Goal: Register for event/course: Sign up to attend an event or enroll in a course

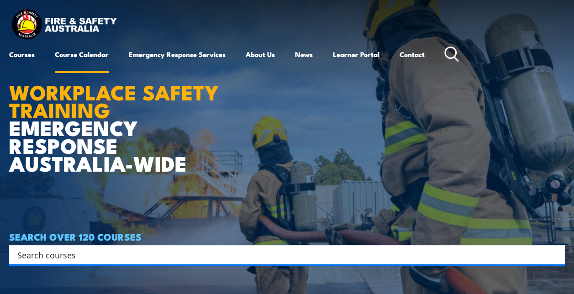
click at [79, 55] on link "Course Calendar" at bounding box center [82, 54] width 54 height 22
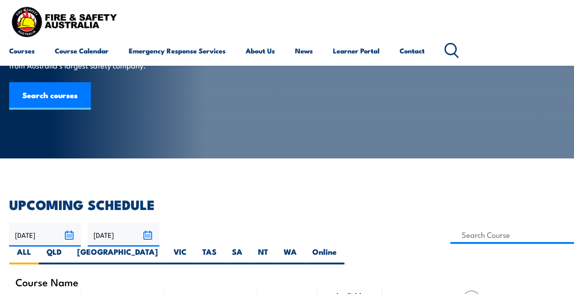
scroll to position [114, 0]
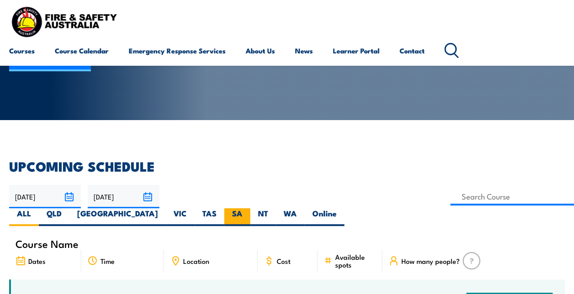
click at [250, 208] on label "SA" at bounding box center [237, 217] width 26 height 18
click at [248, 208] on input "SA" at bounding box center [245, 211] width 6 height 6
radio input "true"
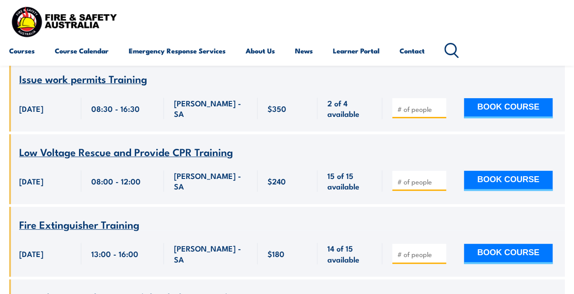
scroll to position [3507, 0]
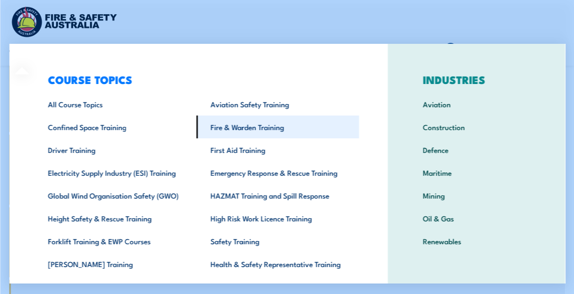
click at [242, 124] on link "Fire & Warden Training" at bounding box center [277, 127] width 163 height 23
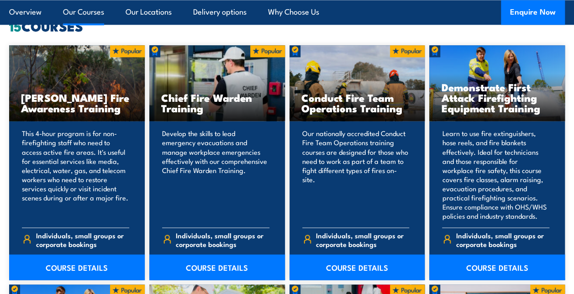
scroll to position [712, 0]
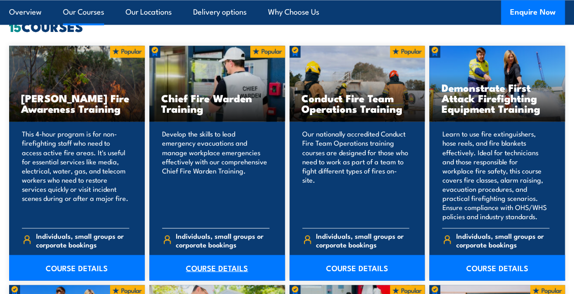
click at [215, 267] on link "COURSE DETAILS" at bounding box center [217, 268] width 136 height 26
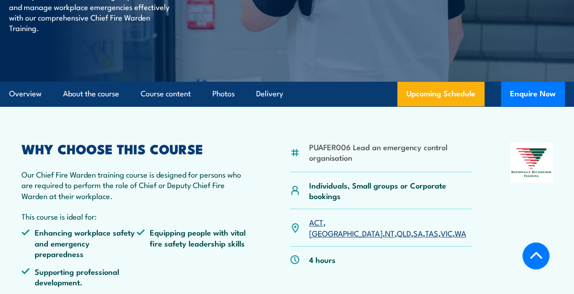
scroll to position [219, 0]
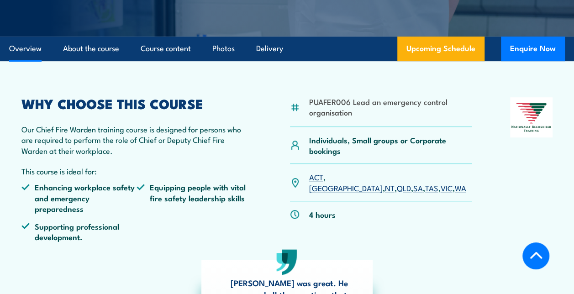
click at [413, 182] on link "SA" at bounding box center [418, 187] width 10 height 11
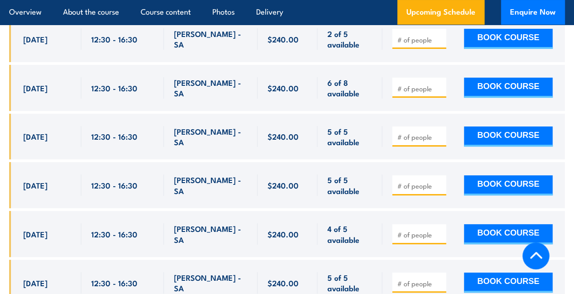
scroll to position [1774, 0]
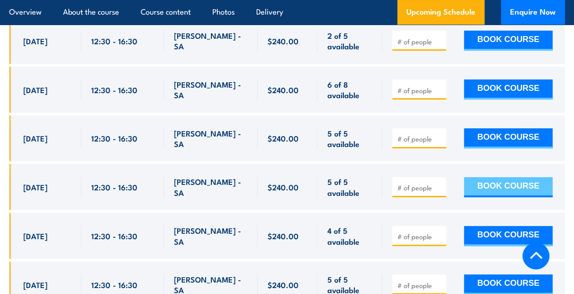
click at [496, 177] on button "BOOK COURSE" at bounding box center [508, 187] width 89 height 20
